Goal: Transaction & Acquisition: Book appointment/travel/reservation

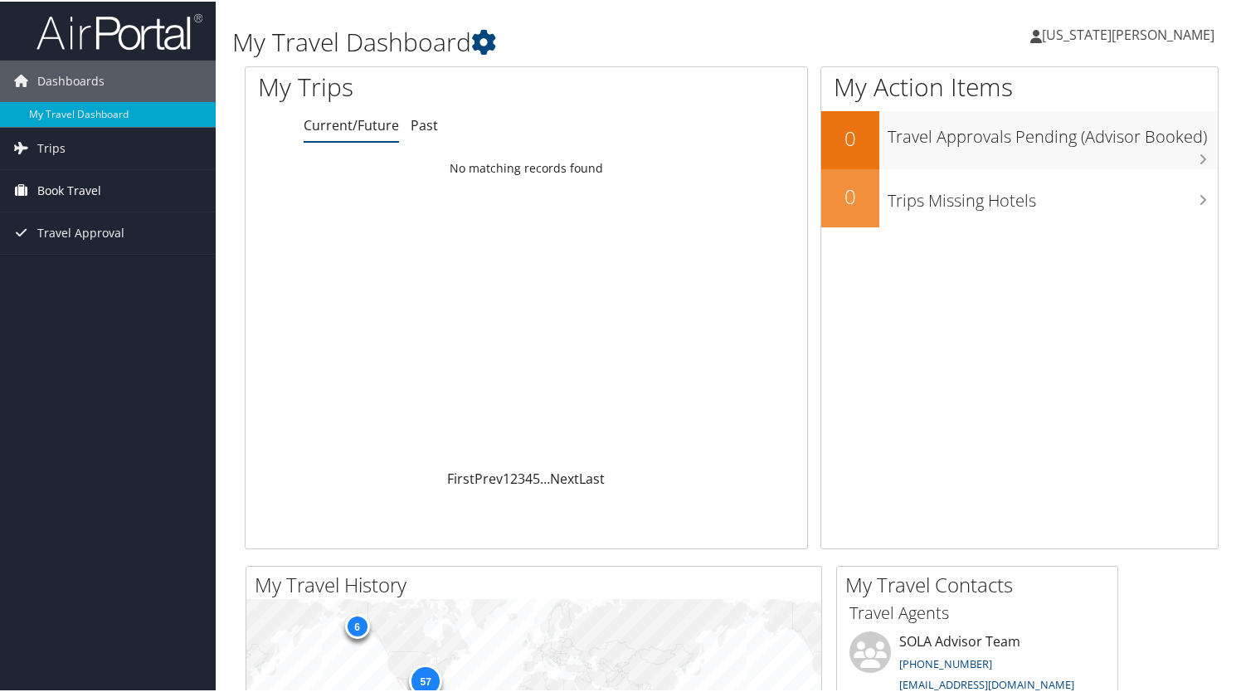
click at [87, 185] on span "Book Travel" at bounding box center [69, 188] width 64 height 41
click at [135, 261] on link "Travel Approval" at bounding box center [108, 281] width 216 height 41
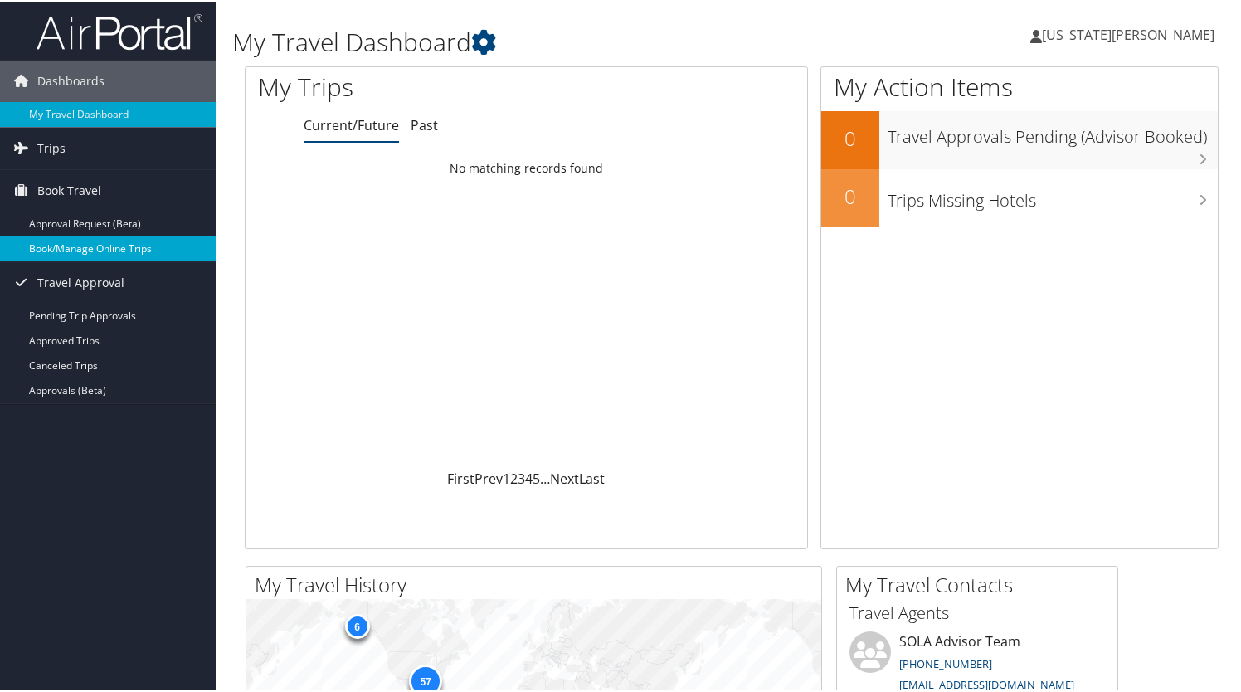
click at [82, 245] on link "Book/Manage Online Trips" at bounding box center [108, 247] width 216 height 25
click at [86, 186] on span "Book Travel" at bounding box center [69, 188] width 64 height 41
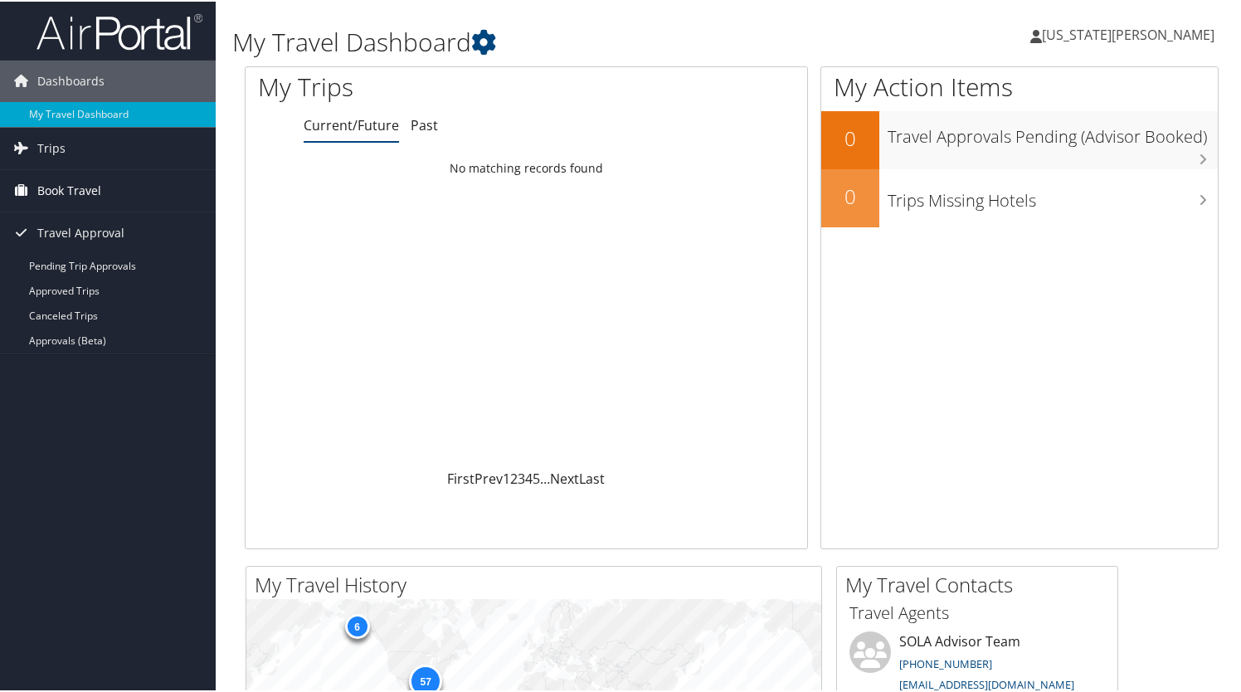
click at [86, 186] on span "Book Travel" at bounding box center [69, 188] width 64 height 41
click at [79, 185] on span "Book Travel" at bounding box center [69, 188] width 64 height 41
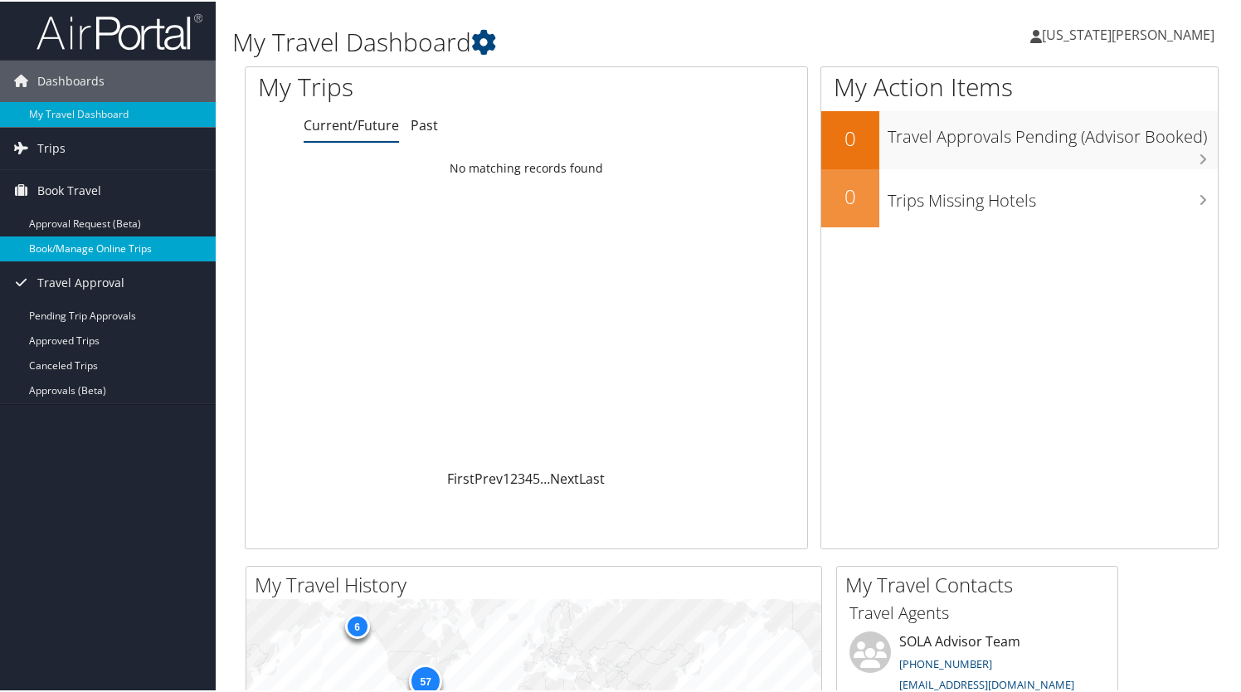
click at [76, 246] on link "Book/Manage Online Trips" at bounding box center [108, 247] width 216 height 25
